Goal: Ask a question: Seek information or help from site administrators or community

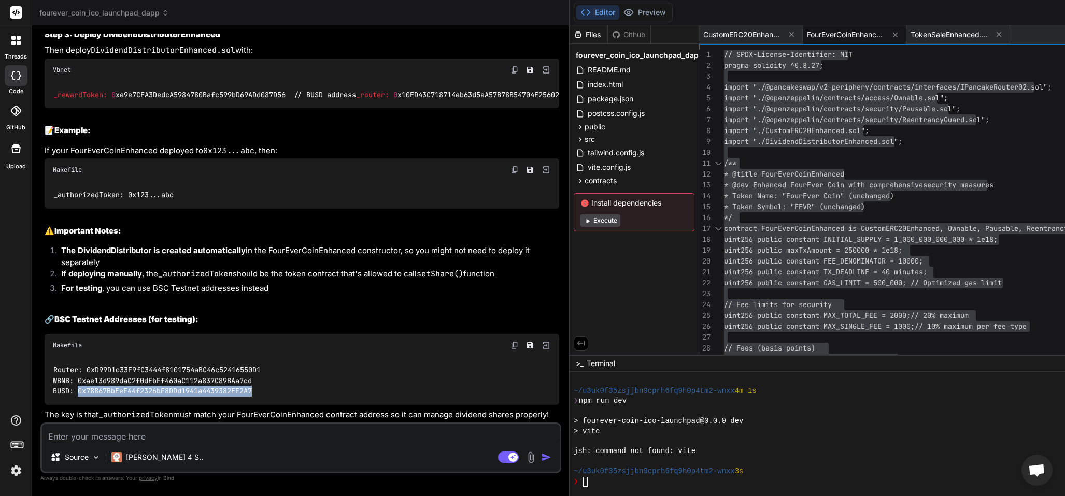
scroll to position [182, 0]
click at [118, 434] on textarea at bounding box center [301, 433] width 518 height 19
type textarea "h"
type textarea "x"
type textarea "ho"
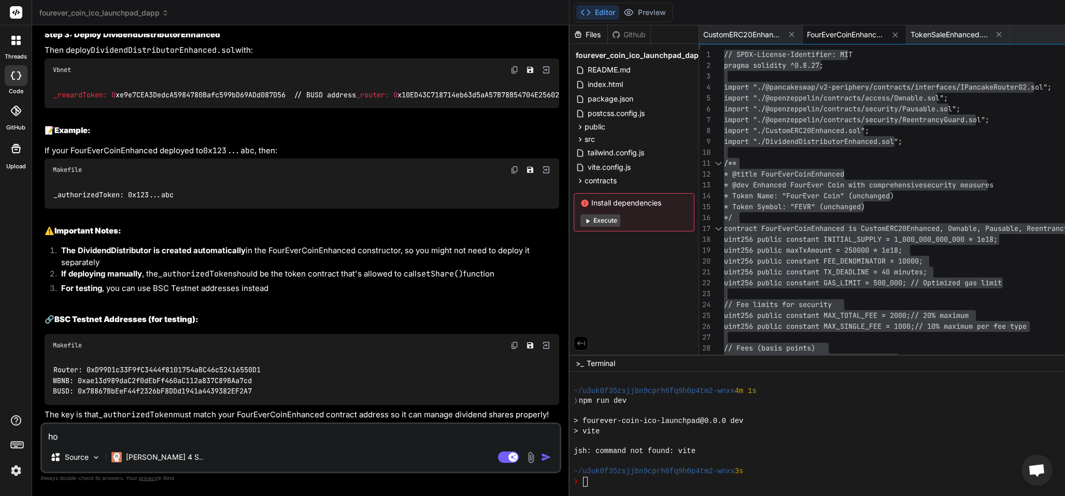
type textarea "x"
type textarea "how"
type textarea "x"
type textarea "how"
type textarea "x"
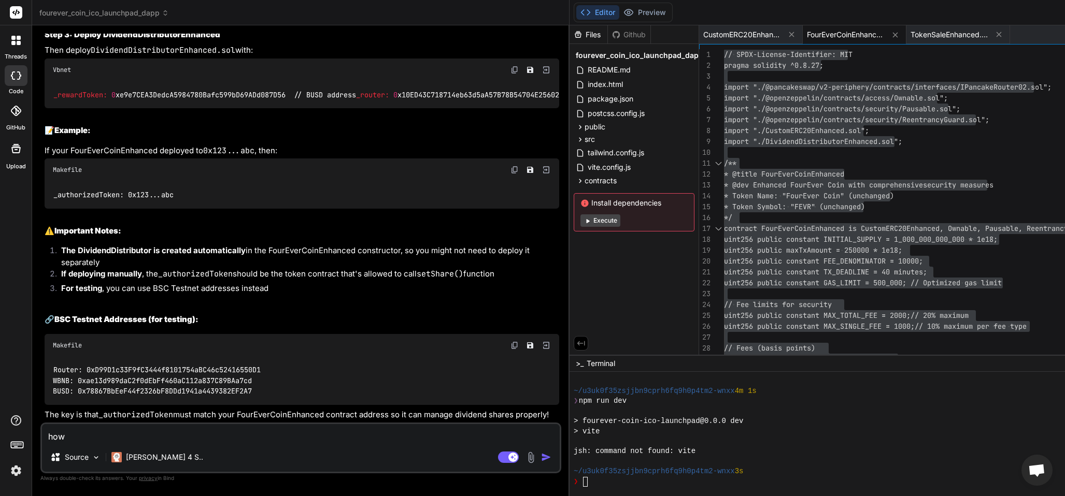
type textarea "how d"
type textarea "x"
type textarea "how do"
type textarea "x"
type textarea "how do"
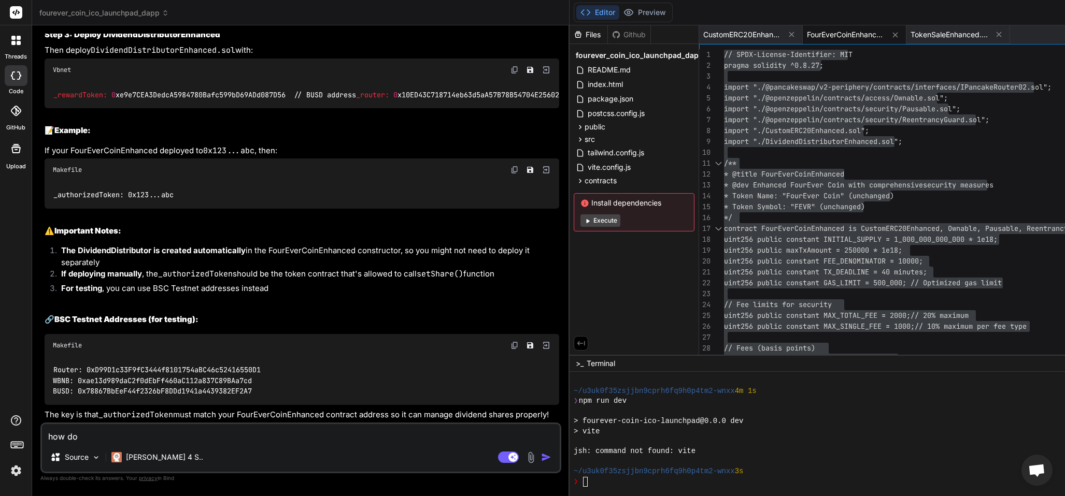
type textarea "x"
type textarea "how do"
type textarea "x"
type textarea "how do i"
type textarea "x"
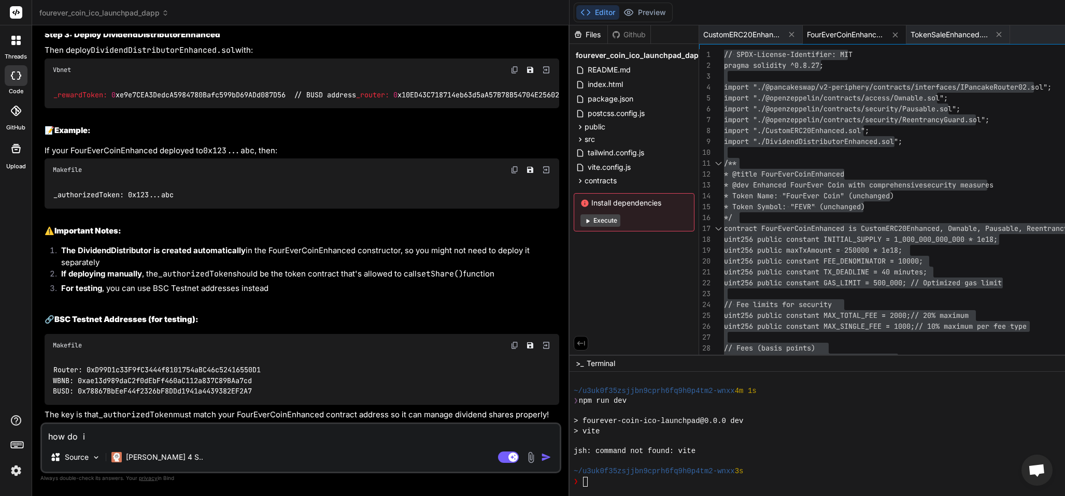
type textarea "how do i7"
type textarea "x"
type textarea "how do i78"
type textarea "x"
type textarea "how do i7888888"
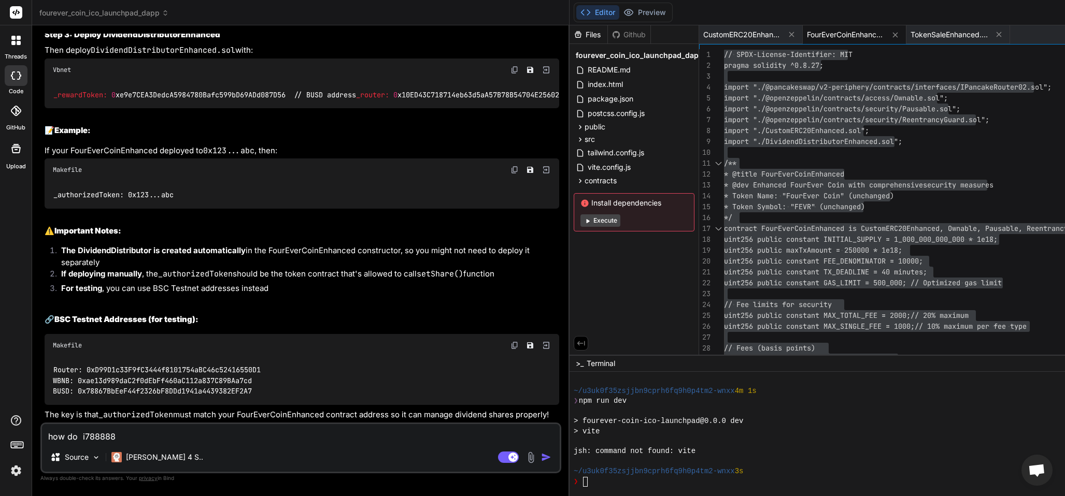
type textarea "x"
type textarea "how do i78888888"
type textarea "x"
type textarea "how do i788888888"
type textarea "x"
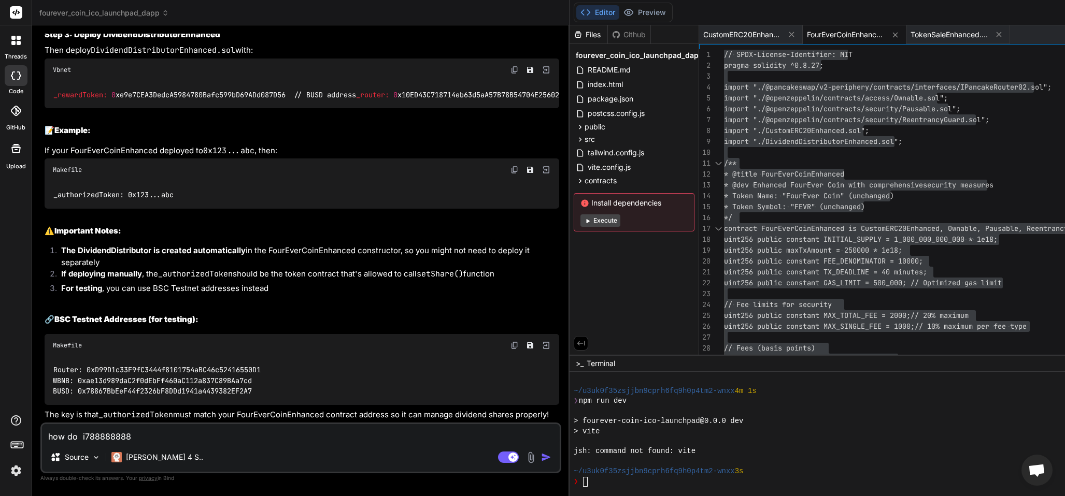
type textarea "how do i7888888888"
type textarea "x"
type textarea "how do i78888888888"
type textarea "x"
type textarea "how do i788888888888"
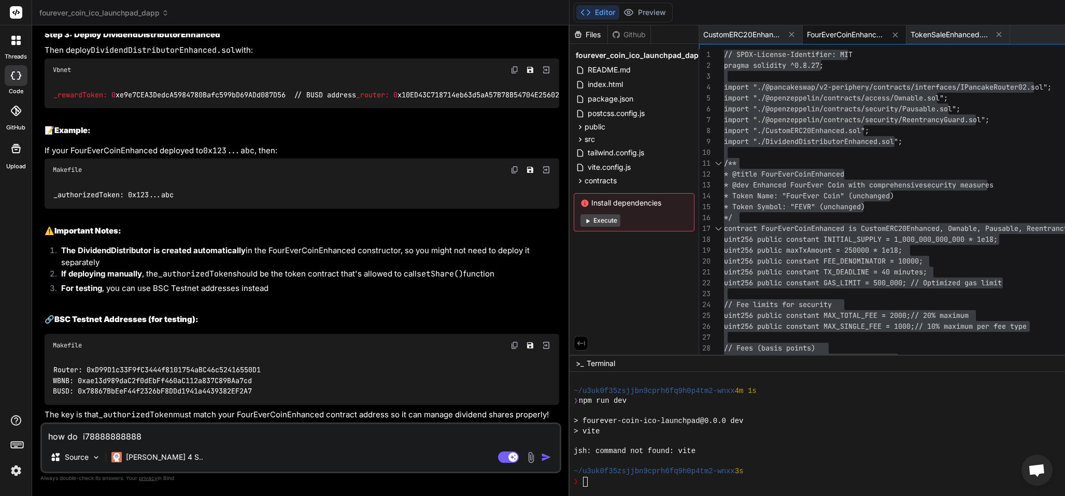
type textarea "x"
type textarea "how do i7888888888888"
type textarea "x"
type textarea "how do i78888888888888"
type textarea "x"
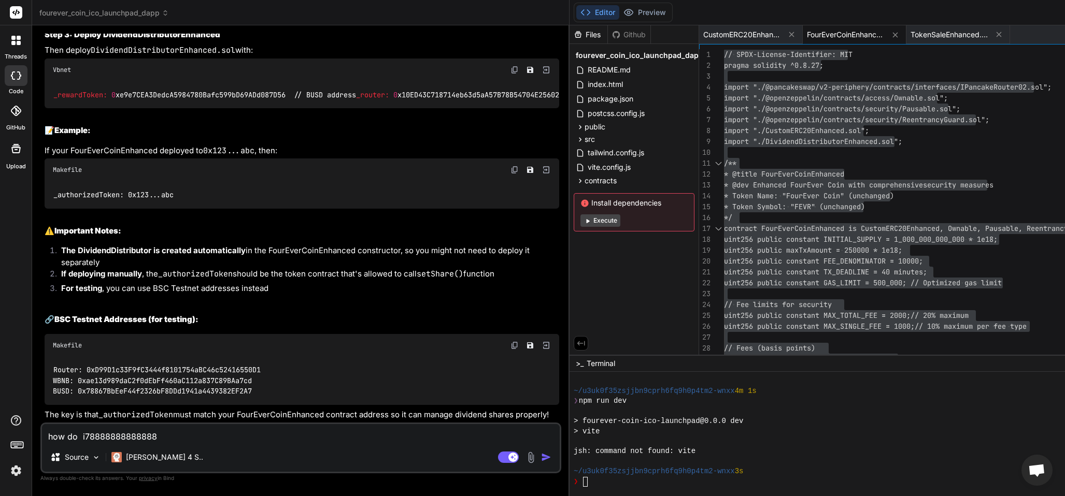
type textarea "how do i788888888888888"
type textarea "x"
type textarea "how do i7888888888888888"
type textarea "x"
type textarea "how do i7888888888888888888"
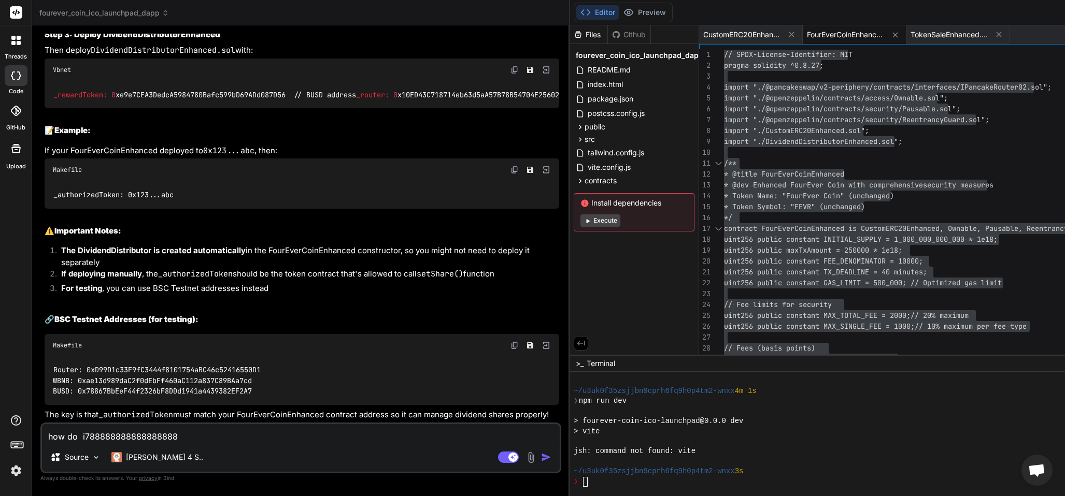
type textarea "x"
type textarea "how do i78888888888888888888"
type textarea "x"
type textarea "how do i788888888888888888888"
type textarea "x"
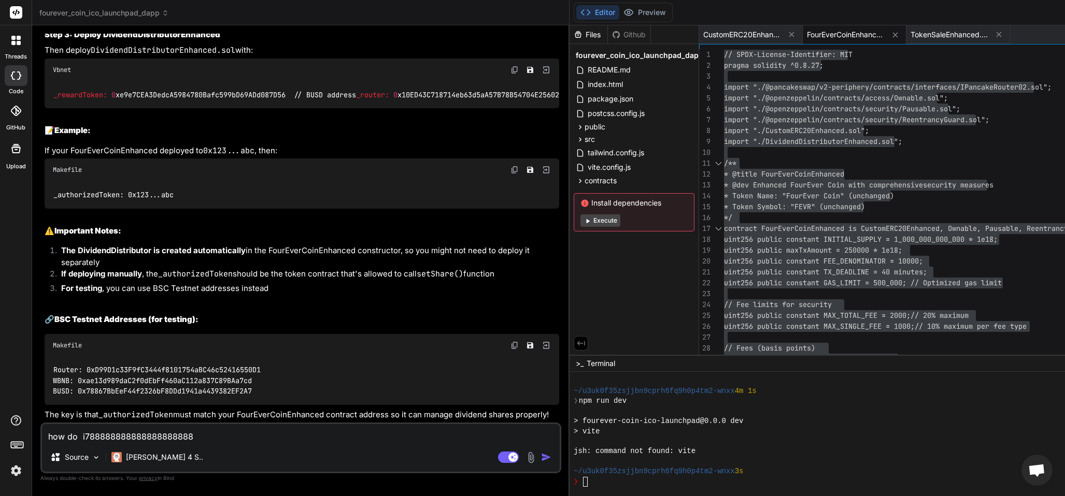
type textarea "how do i7888888888888888888888"
type textarea "x"
type textarea "how do i78888888888888888888888"
type textarea "x"
type textarea "how do i788888888888888888888888"
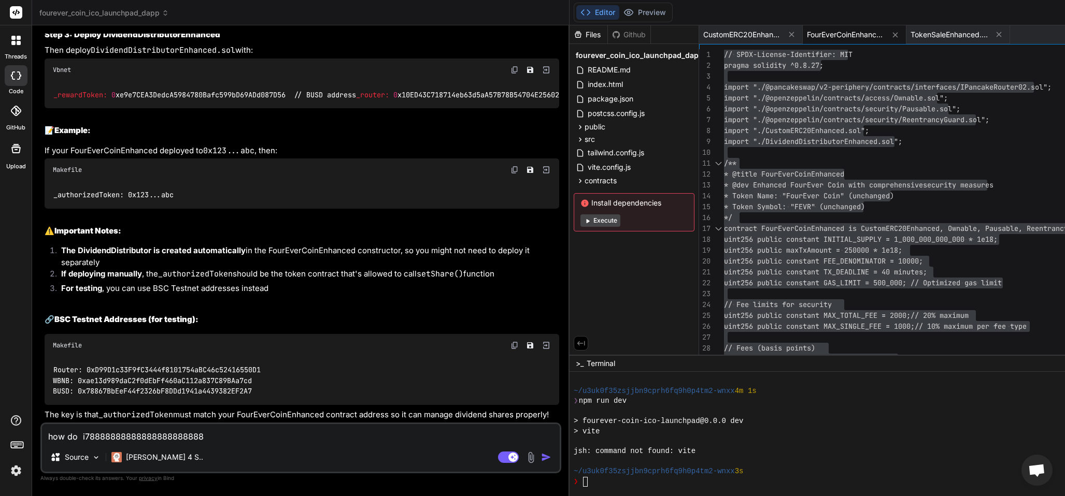
type textarea "x"
type textarea "how do i7888888888888888888888888"
type textarea "x"
type textarea "how do i78888888888888888888888888"
type textarea "x"
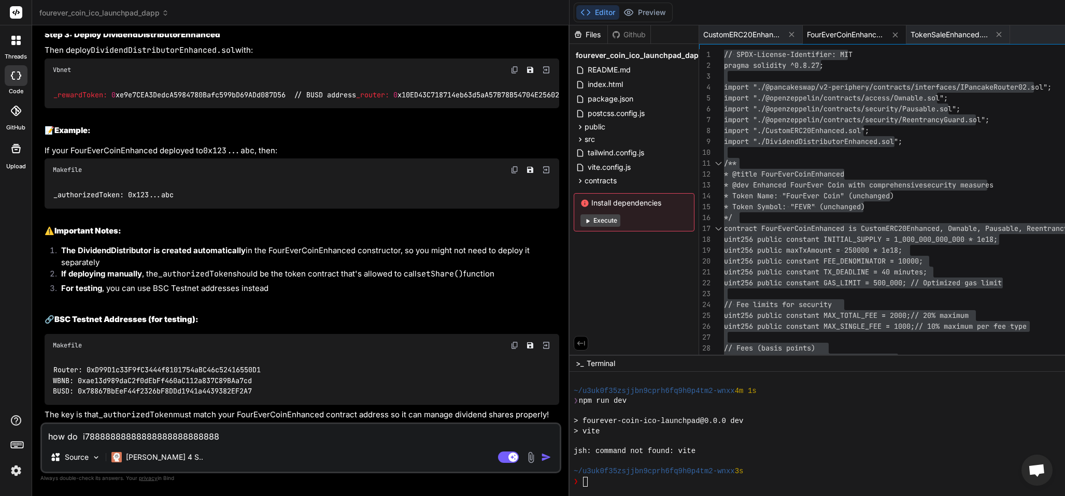
type textarea "how do i788888888888888888888888888"
type textarea "x"
type textarea "how do i7888888888888888888888888888"
type textarea "x"
type textarea "how do i78888888888888888888888888888"
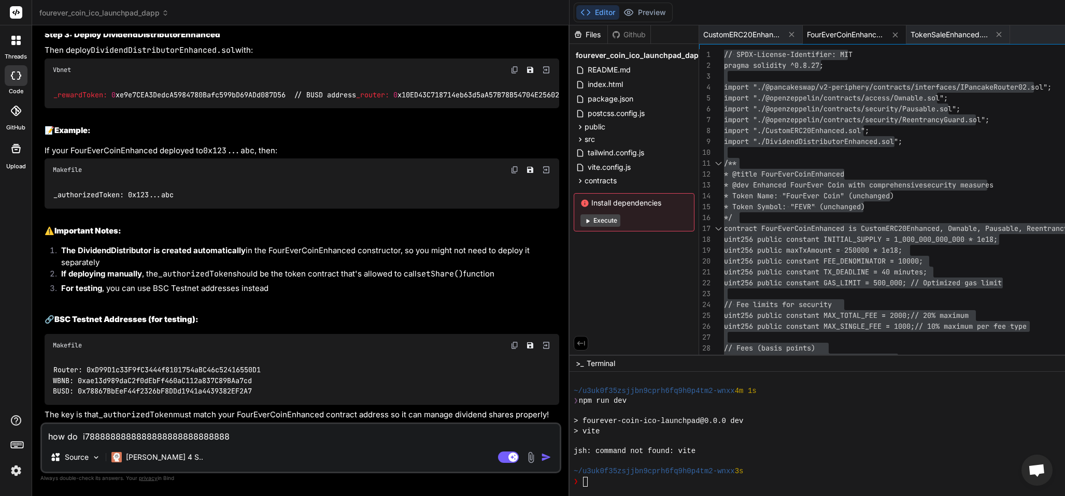
type textarea "x"
type textarea "how do i788888888888888888888888888888"
type textarea "x"
type textarea "how do i7888888888888888888888888888888"
type textarea "x"
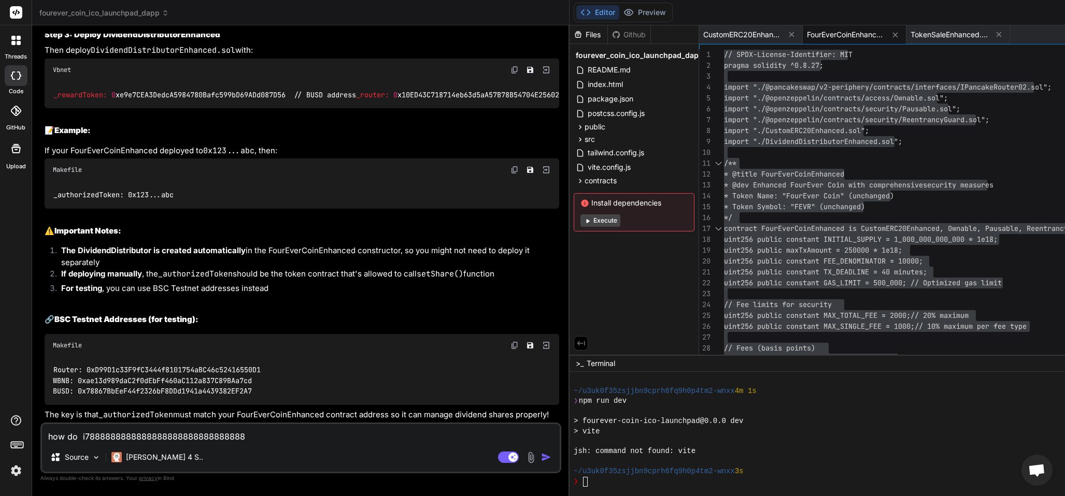
type textarea "how do i78888888888888888888888888888888"
type textarea "x"
type textarea "how do i788888888888888888888888888888888"
type textarea "x"
type textarea "how do i7888888888888888888888888888888888"
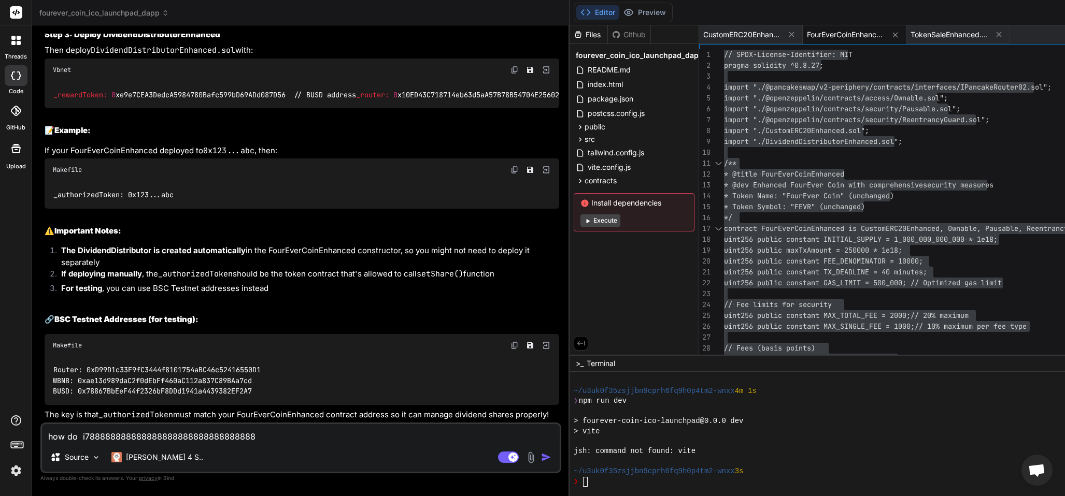
type textarea "x"
type textarea "how do i78888888888888888888888888888888888"
type textarea "x"
type textarea "how do i788888888888888888888888888888888888"
type textarea "x"
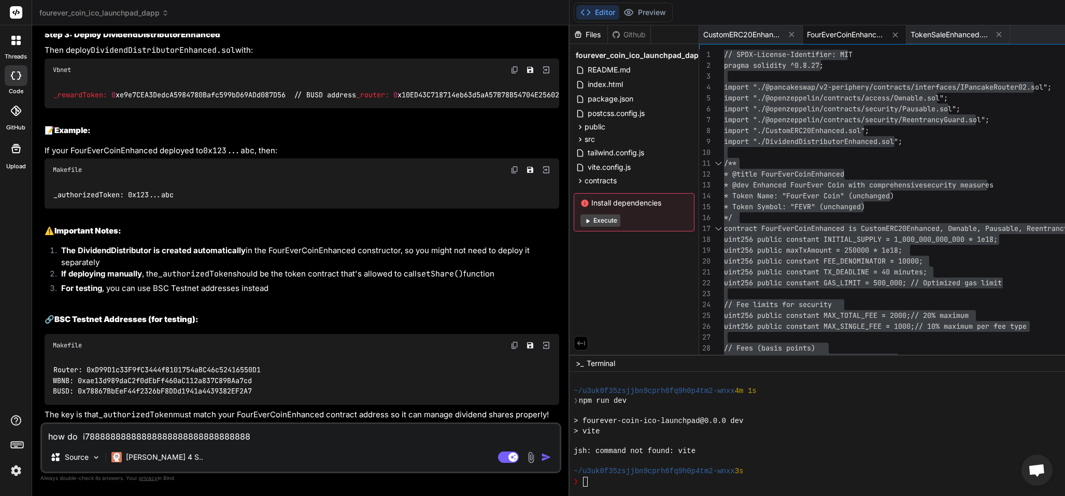
type textarea "how do i7888888888888888888888888888888"
type textarea "x"
type textarea "how do i788888888888888888888888888888"
type textarea "x"
type textarea "how do i78888888888888888888888888888"
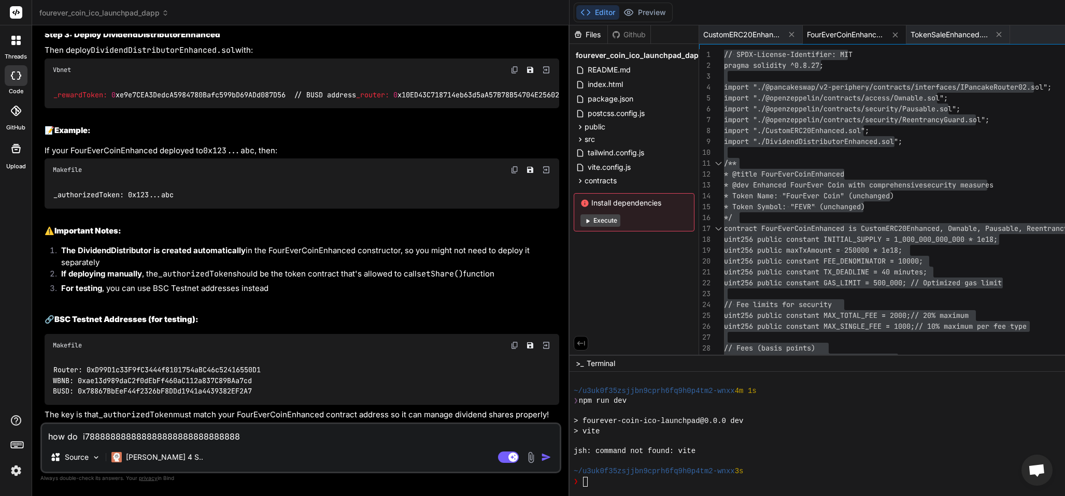
type textarea "x"
type textarea "how do i7888888888888888888888888888"
type textarea "x"
type textarea "how do i788888888888888888888888888"
type textarea "x"
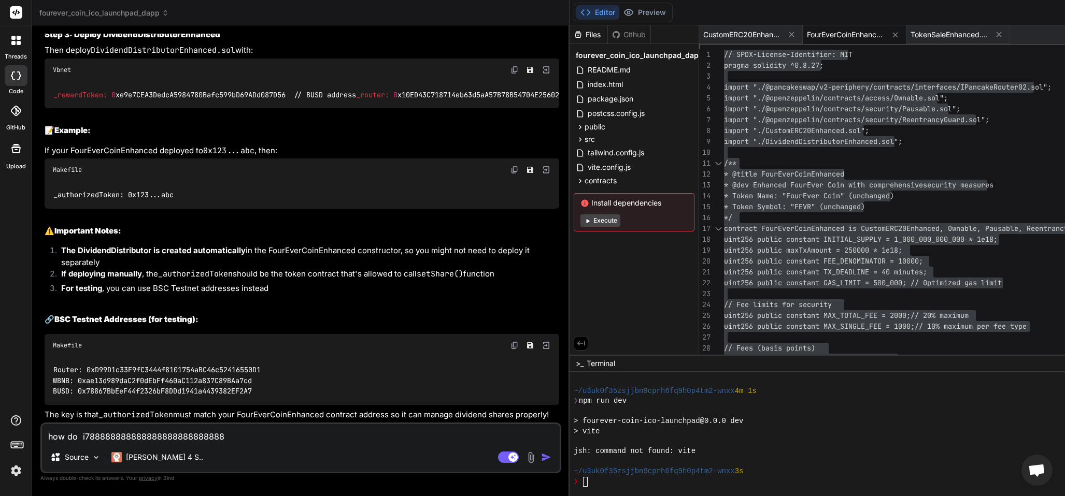
type textarea "how do i78888888888888888888888888"
type textarea "x"
type textarea "how do i7888888888888888888888888"
type textarea "x"
type textarea "how do i788888888888888888888888"
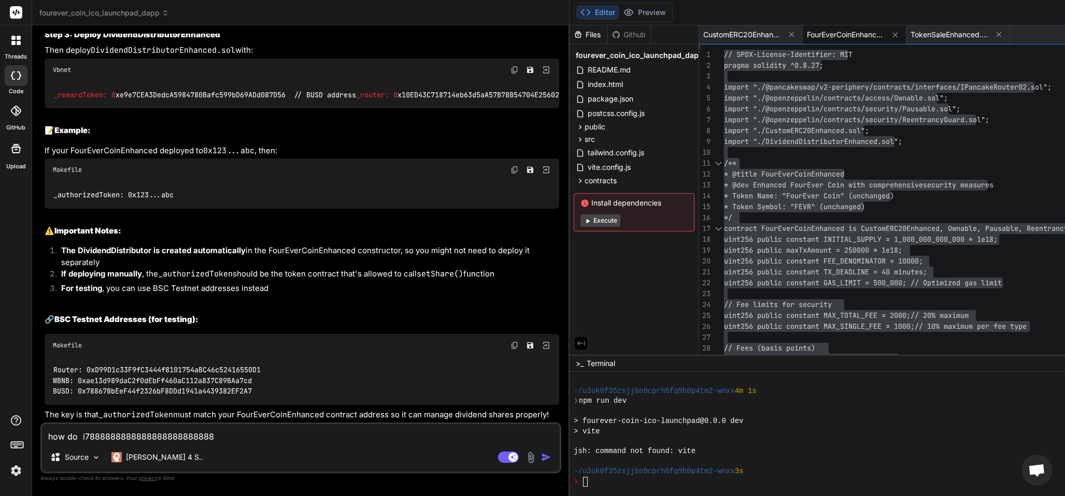
type textarea "x"
type textarea "how do i78888888888888888888888"
type textarea "x"
type textarea "how do i7888888888888888888888"
type textarea "x"
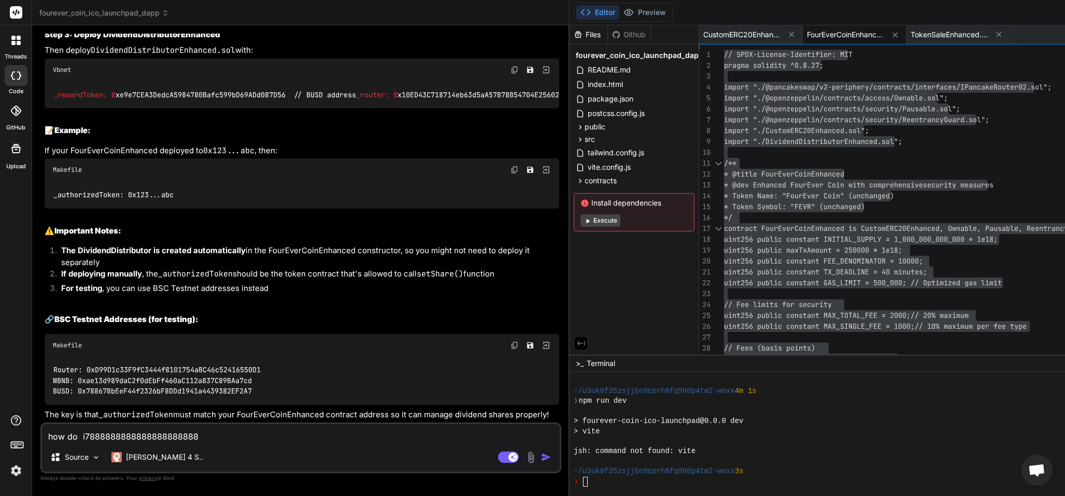
type textarea "how do i788888888888888888888"
type textarea "x"
type textarea "how do i78888888888888888888"
type textarea "x"
type textarea "how do i7888888888888888888"
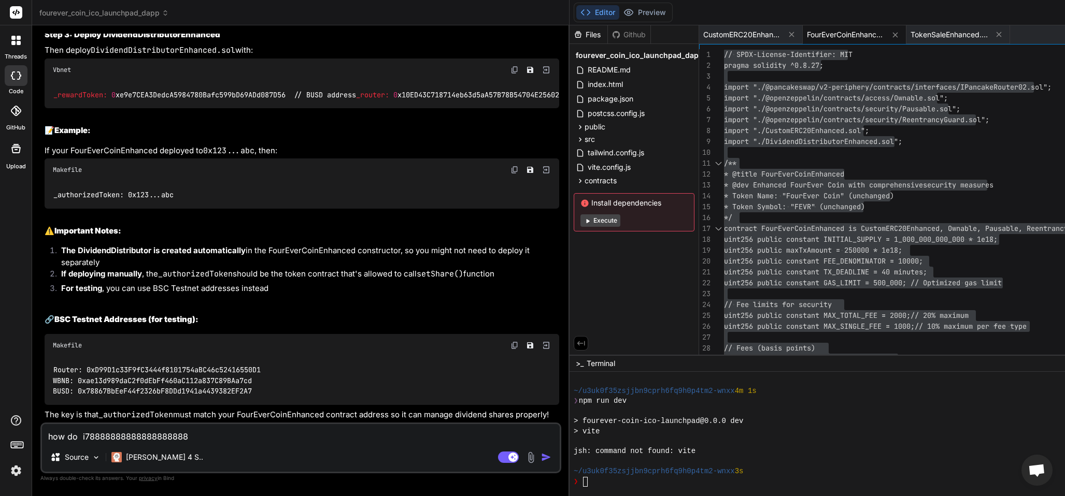
type textarea "x"
type textarea "how do i788888888888888888"
type textarea "x"
type textarea "how do i78888888888888888"
type textarea "x"
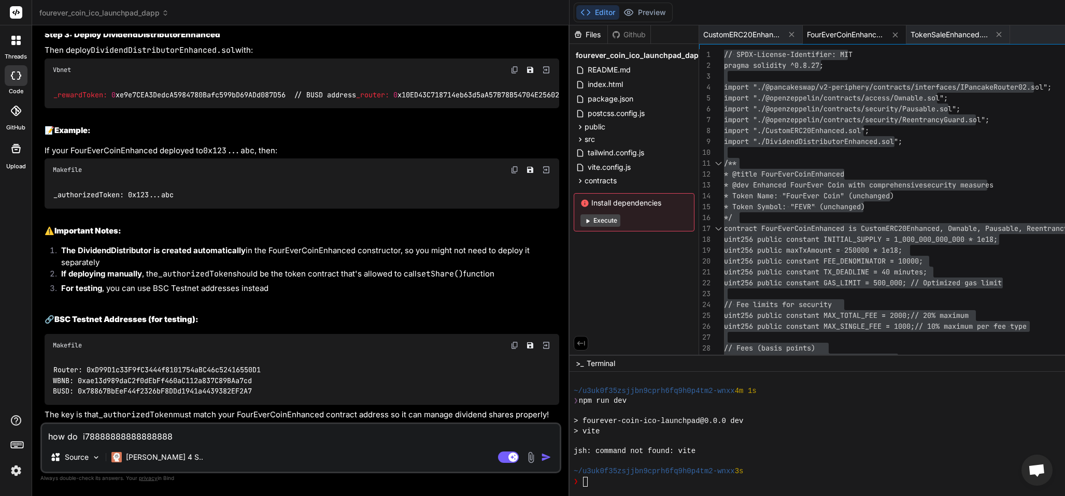
type textarea "how do i7888888888888888"
type textarea "x"
type textarea "how do i788888888888888"
type textarea "x"
type textarea "how do i78888888888888"
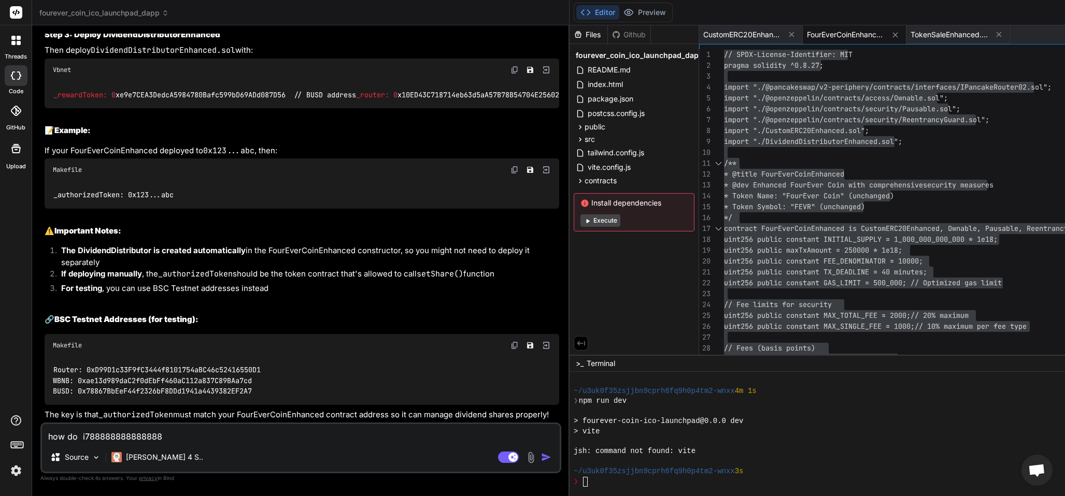
type textarea "x"
type textarea "how do i7888888888888"
type textarea "x"
type textarea "how do i788888888888"
type textarea "x"
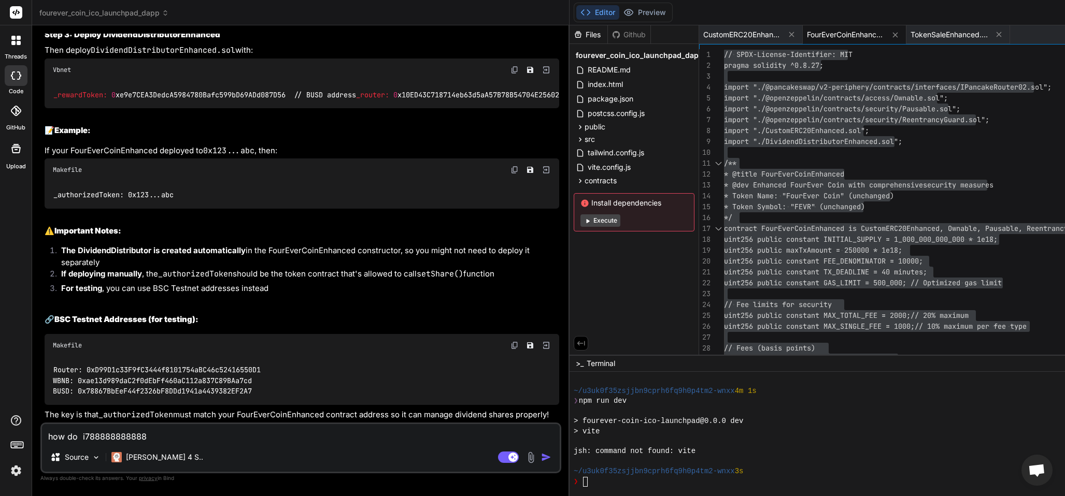
type textarea "how do i78888888888"
type textarea "x"
type textarea "how do i7888888888"
type textarea "x"
type textarea "how do i788888888"
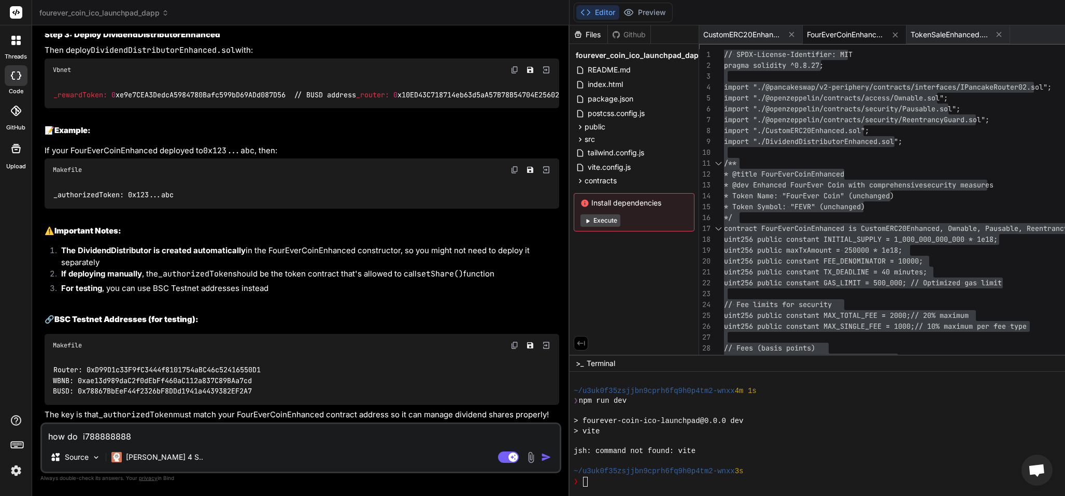
type textarea "x"
type textarea "how do i78888888"
type textarea "x"
type textarea "how do i7888888"
type textarea "x"
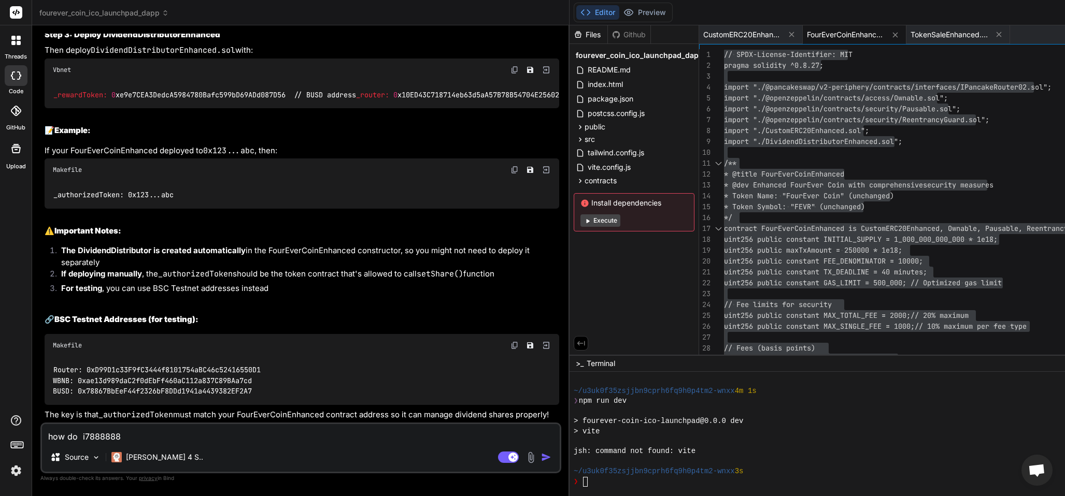
type textarea "how do i788888"
type textarea "x"
type textarea "how do i78888"
type textarea "x"
type textarea "how do i7888"
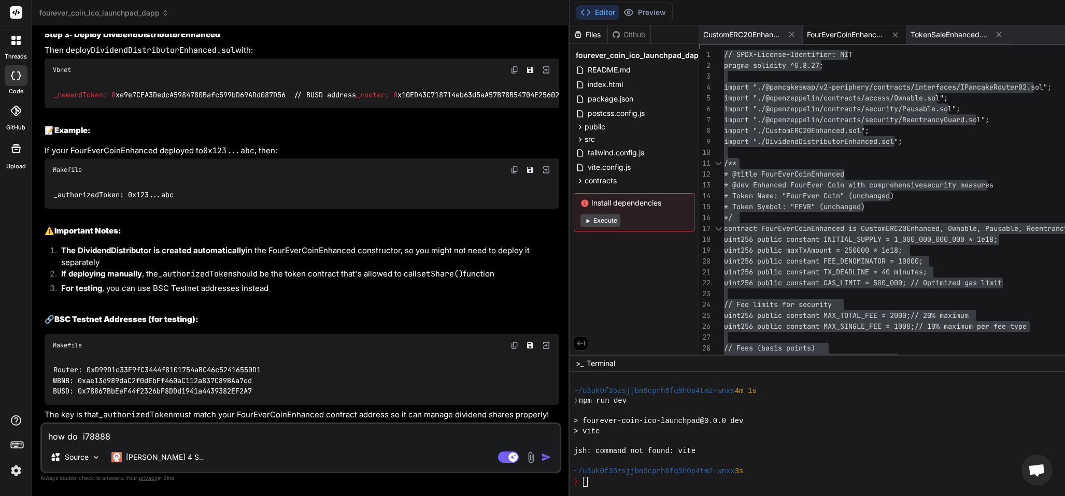
type textarea "x"
type textarea "how do i788"
type textarea "x"
type textarea "how do i78"
type textarea "x"
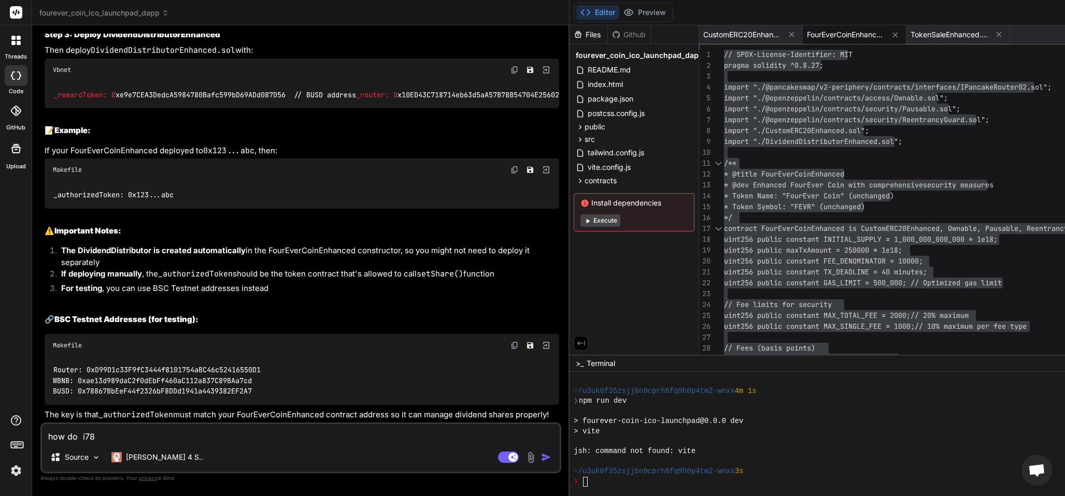
type textarea "how do i7"
type textarea "x"
type textarea "how do i"
type textarea "x"
type textarea "how do"
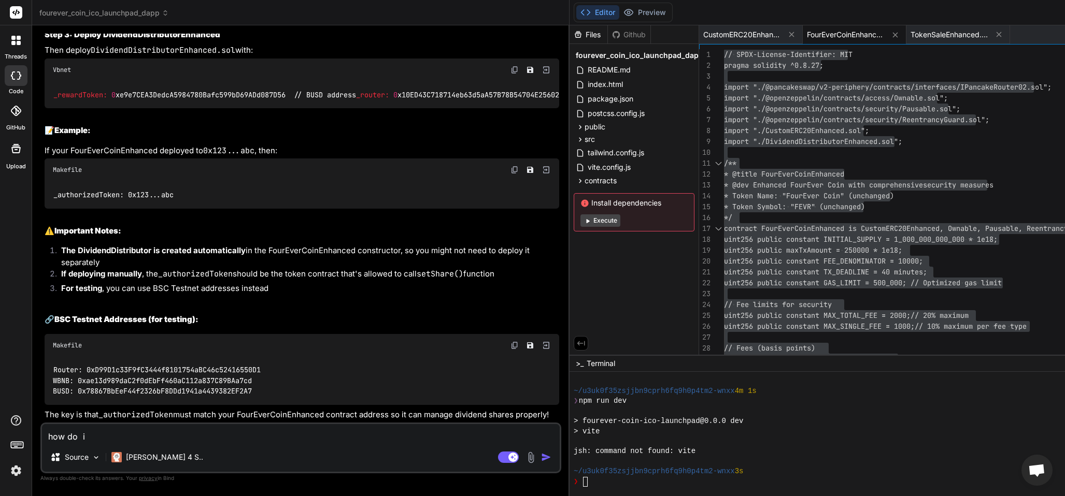
type textarea "x"
type textarea "how do"
type textarea "x"
type textarea "how do i"
type textarea "x"
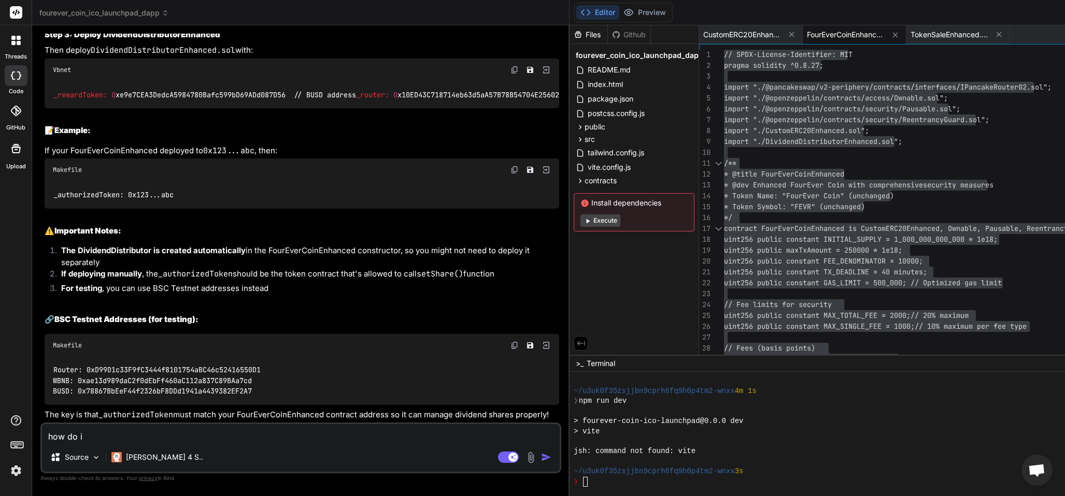
type textarea "how do i"
type textarea "x"
type textarea "how do i b"
type textarea "x"
type textarea "how do i bi"
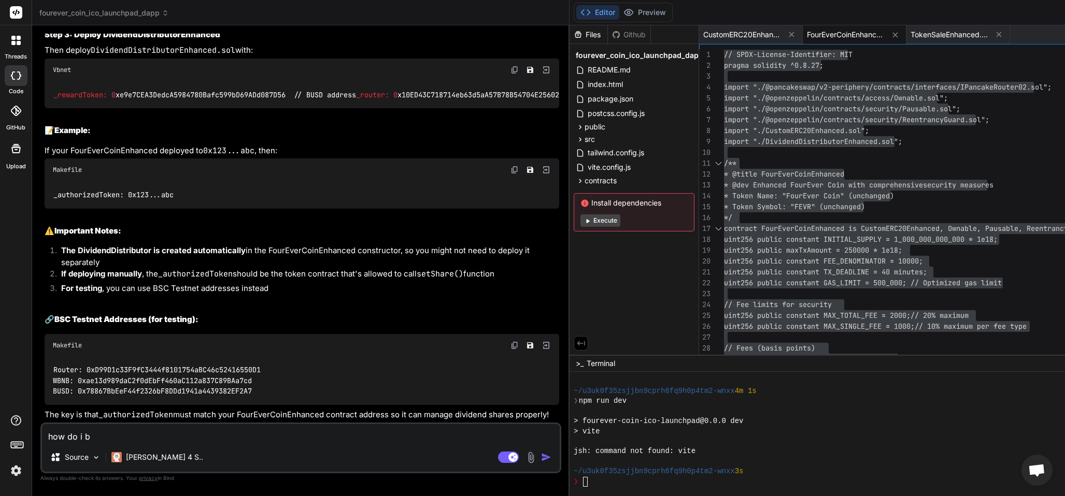
type textarea "x"
type textarea "how do i b"
type textarea "x"
type textarea "how do i"
type textarea "x"
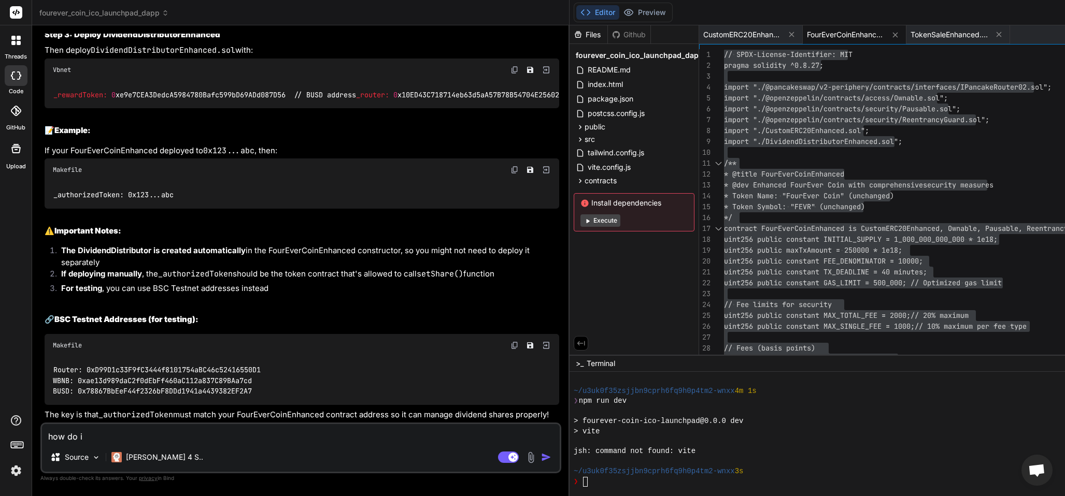
type textarea "how do i i"
type textarea "x"
type textarea "how do i in"
type textarea "x"
type textarea "how do i inp"
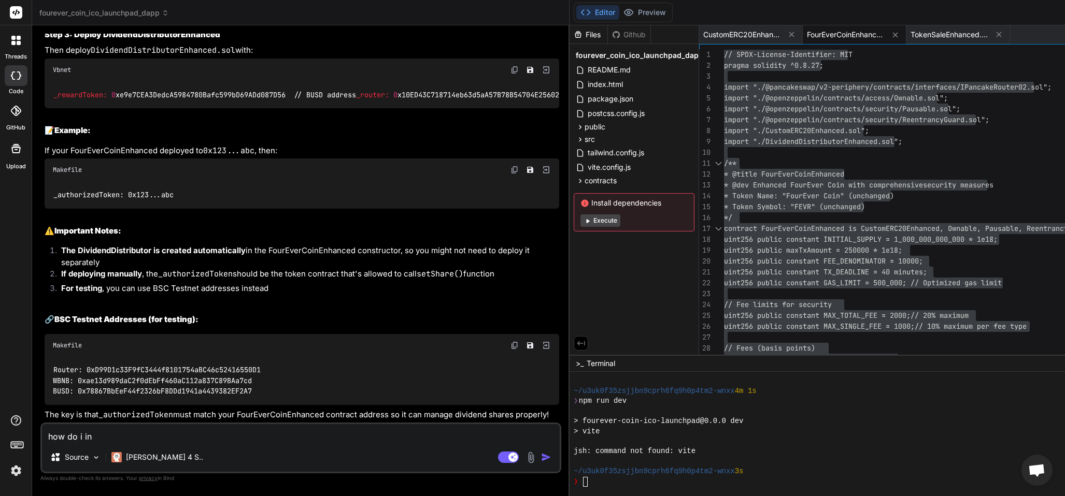
type textarea "x"
type textarea "how do i inpu"
type textarea "x"
type textarea "how do i input"
type textarea "x"
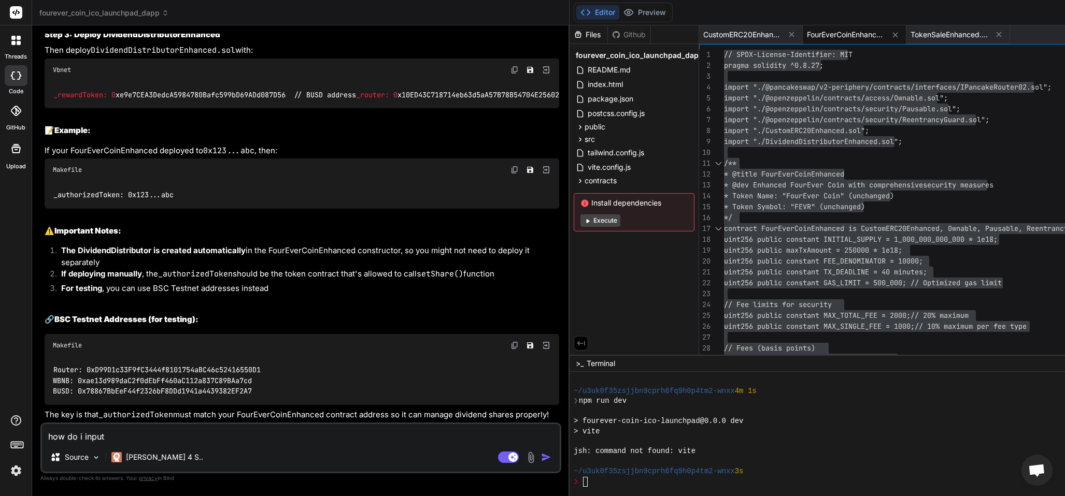
type textarea "how do i input"
type textarea "x"
type textarea "how do i input 1"
type textarea "x"
type textarea "how do i input"
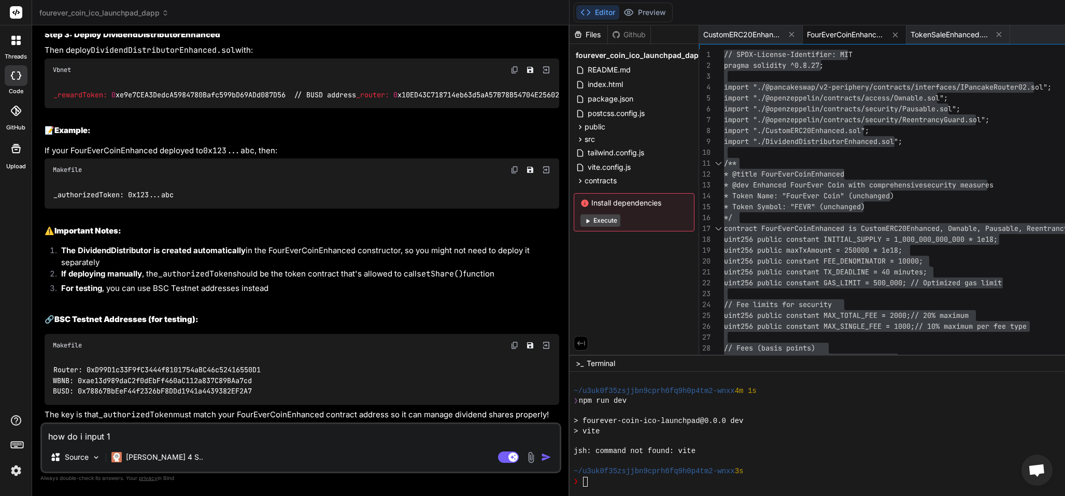
type textarea "x"
type textarea "how do i input 1"
type textarea "x"
type textarea "how do i input 10"
type textarea "x"
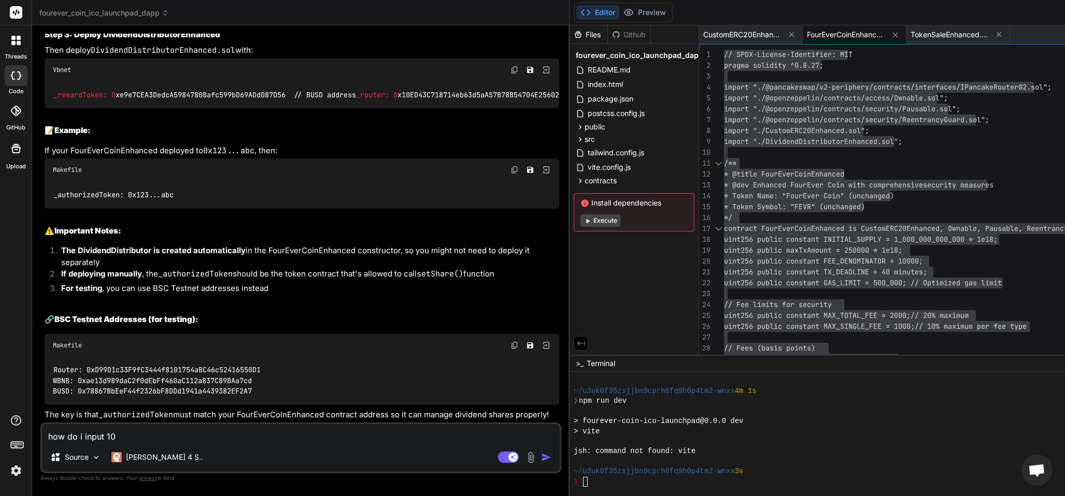
type textarea "how do i input 100"
type textarea "x"
type textarea "how do i input 100"
type textarea "x"
type textarea "how do i input 100 b"
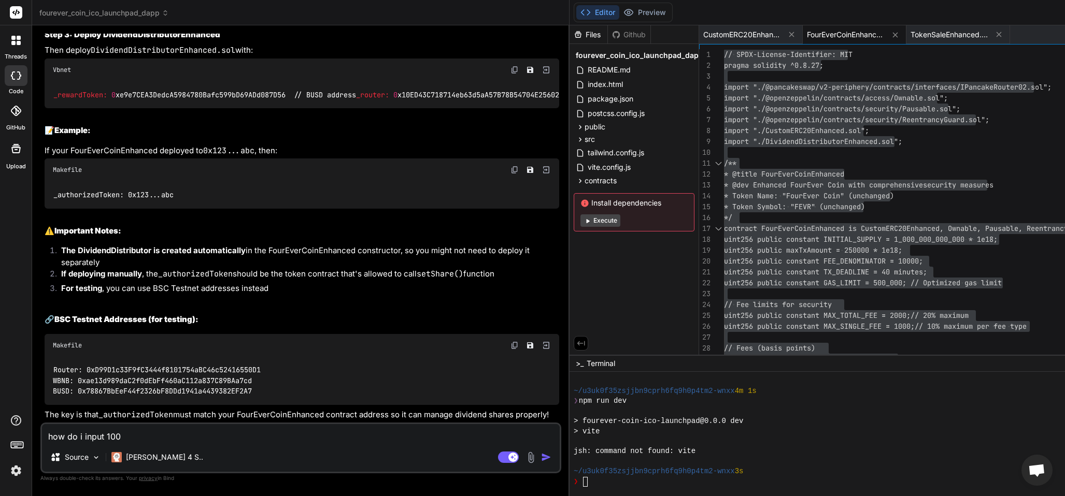
type textarea "x"
type textarea "how do i input 100 bu"
type textarea "x"
type textarea "how do i input 100 bus"
type textarea "x"
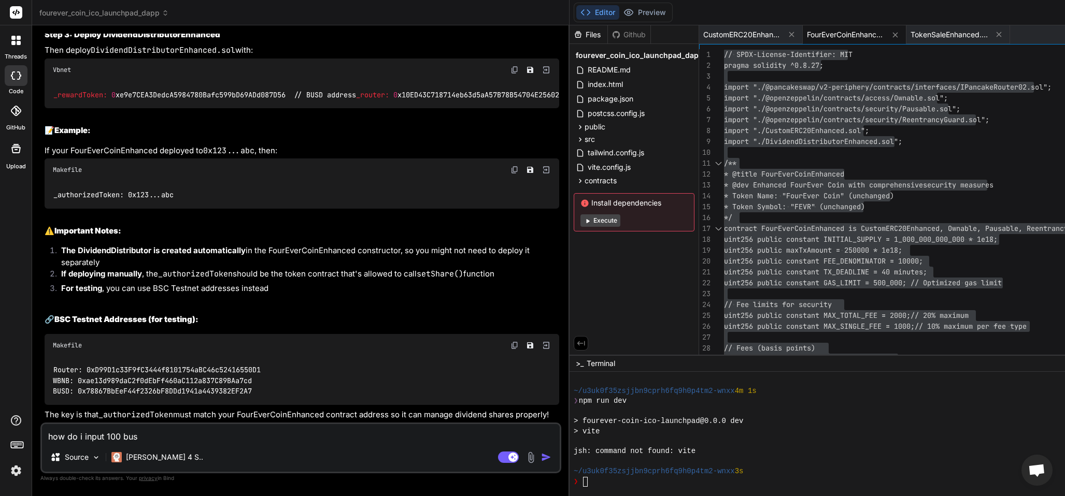
type textarea "how do i input 100 busd"
type textarea "x"
type textarea "how do i input 100 busd"
type textarea "x"
type textarea "how do i input 100 busd i"
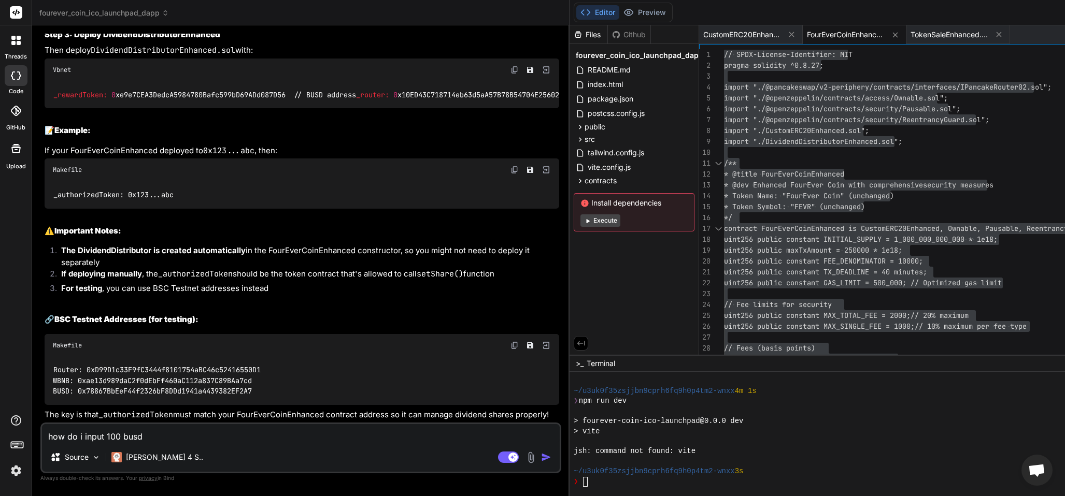
type textarea "x"
type textarea "how do i input 100 busd in"
type textarea "x"
type textarea "how do i input 100 busd in"
type textarea "x"
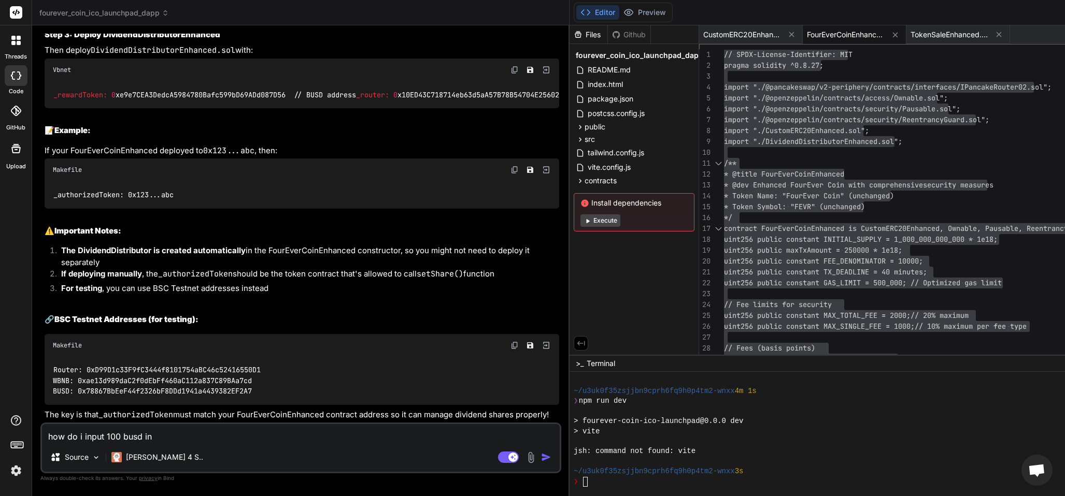
type textarea "how do i input 100 busd in t"
type textarea "x"
click at [541, 458] on img "button" at bounding box center [546, 457] width 10 height 10
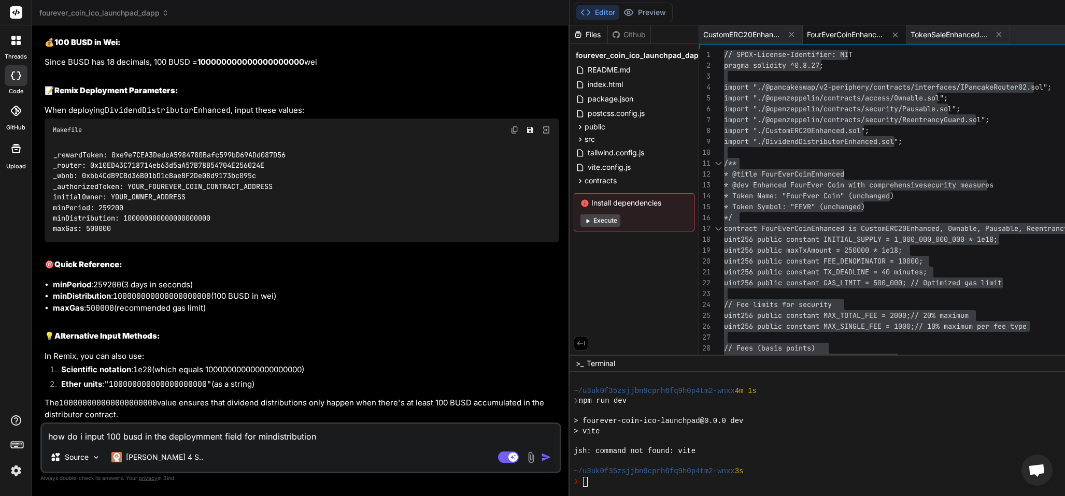
scroll to position [14785, 0]
drag, startPoint x: 201, startPoint y: 288, endPoint x: 224, endPoint y: 271, distance: 28.6
click at [298, 67] on strong "100000000000000000000" at bounding box center [250, 62] width 107 height 10
drag, startPoint x: 329, startPoint y: 310, endPoint x: 202, endPoint y: 260, distance: 136.1
click at [328, 97] on h2 "📝 Remix Deployment Parameters:" at bounding box center [302, 91] width 515 height 12
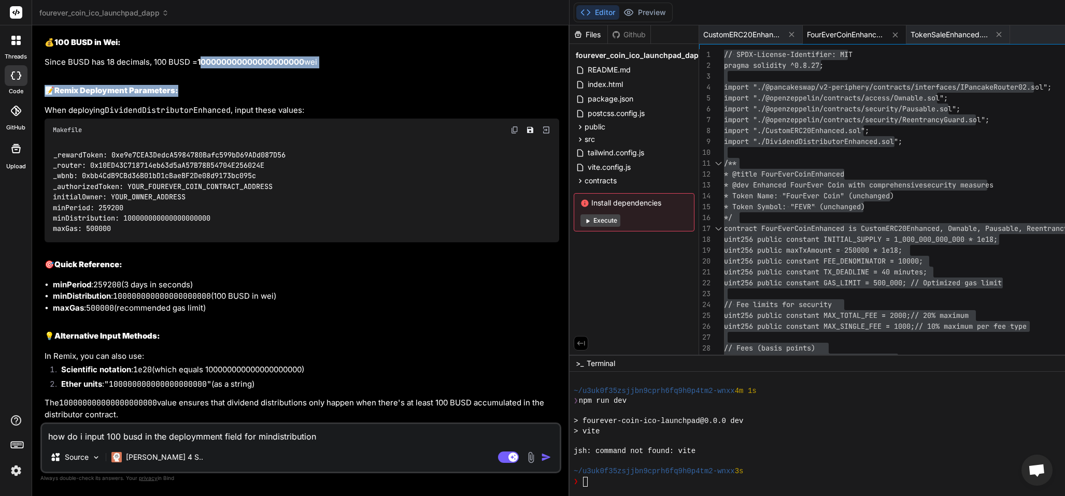
drag, startPoint x: 201, startPoint y: 284, endPoint x: 265, endPoint y: 297, distance: 64.9
click at [265, 297] on div "For the minDistribution field in Remix when deploying the DividendDistributorEn…" at bounding box center [302, 209] width 515 height 424
click at [274, 296] on div "For the minDistribution field in Remix when deploying the DividendDistributorEn…" at bounding box center [302, 209] width 515 height 424
drag, startPoint x: 201, startPoint y: 286, endPoint x: 232, endPoint y: 301, distance: 34.3
click at [245, 67] on strong "100000000000000000000" at bounding box center [250, 62] width 107 height 10
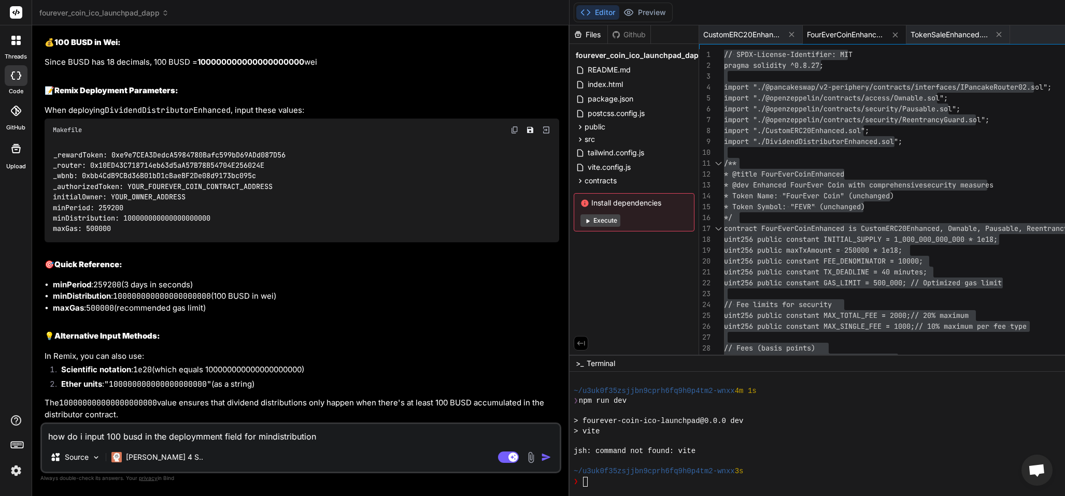
click at [232, 305] on div "For the minDistribution field in Remix when deploying the DividendDistributorEn…" at bounding box center [302, 209] width 515 height 424
drag, startPoint x: 201, startPoint y: 286, endPoint x: 306, endPoint y: 288, distance: 105.7
click at [304, 67] on strong "100000000000000000000" at bounding box center [250, 62] width 107 height 10
copy strong "100000000000000000000"
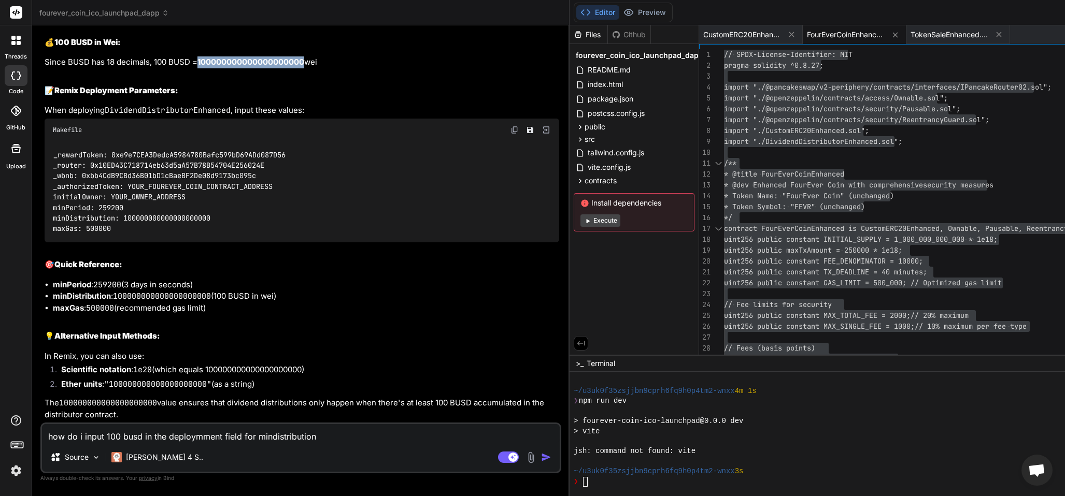
click at [89, 437] on textarea "how do i input 100 busd in the deploymment field for mindistribution" at bounding box center [301, 433] width 518 height 19
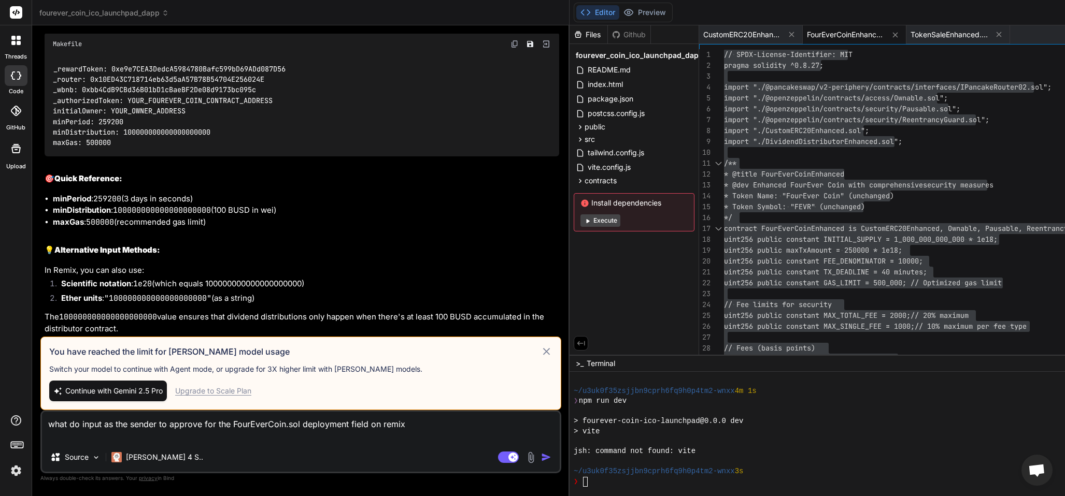
scroll to position [15105, 0]
click at [153, 389] on span "Continue with Gemini 2.5 Pro" at bounding box center [113, 391] width 97 height 10
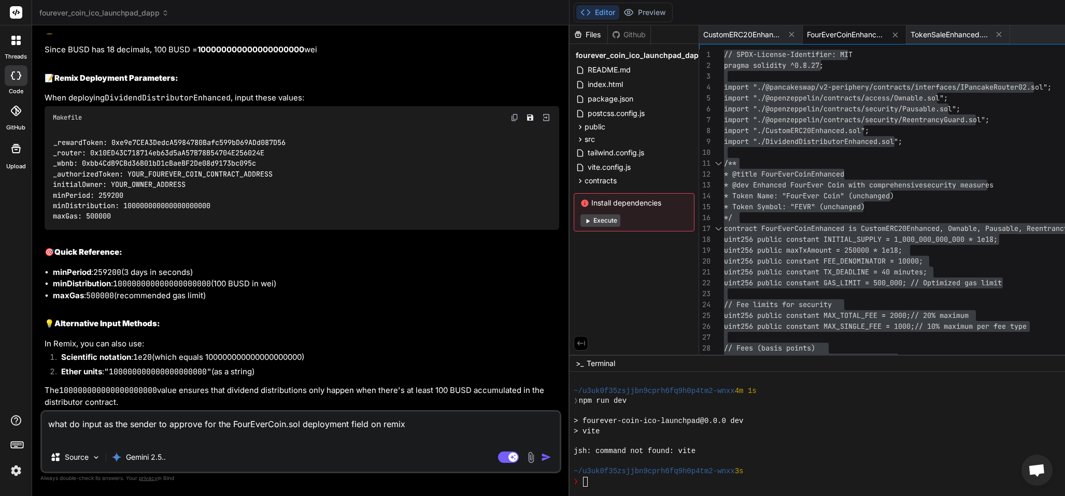
scroll to position [15021, 0]
click at [541, 455] on img "button" at bounding box center [546, 457] width 10 height 10
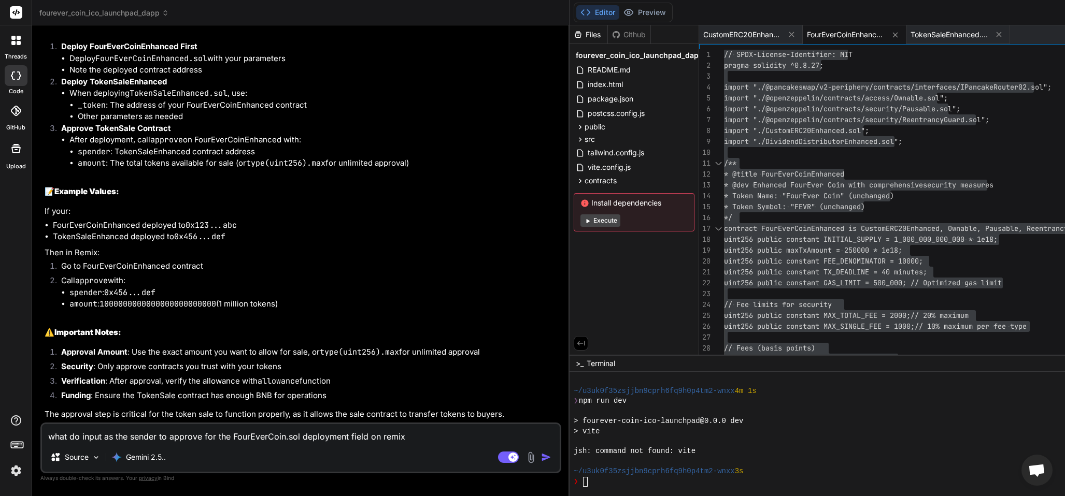
scroll to position [15256, 0]
